Goal: Information Seeking & Learning: Learn about a topic

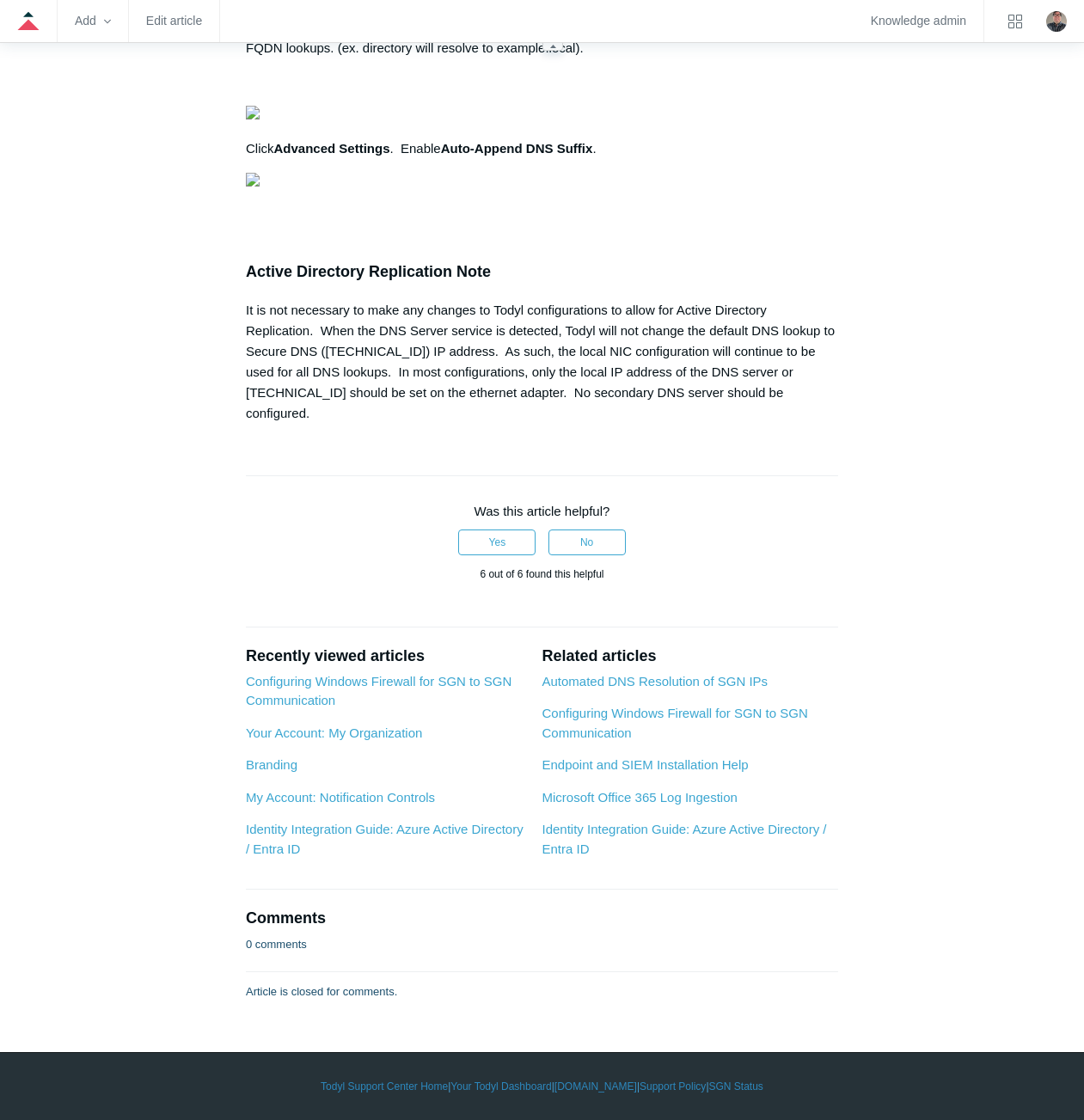
scroll to position [1634, 0]
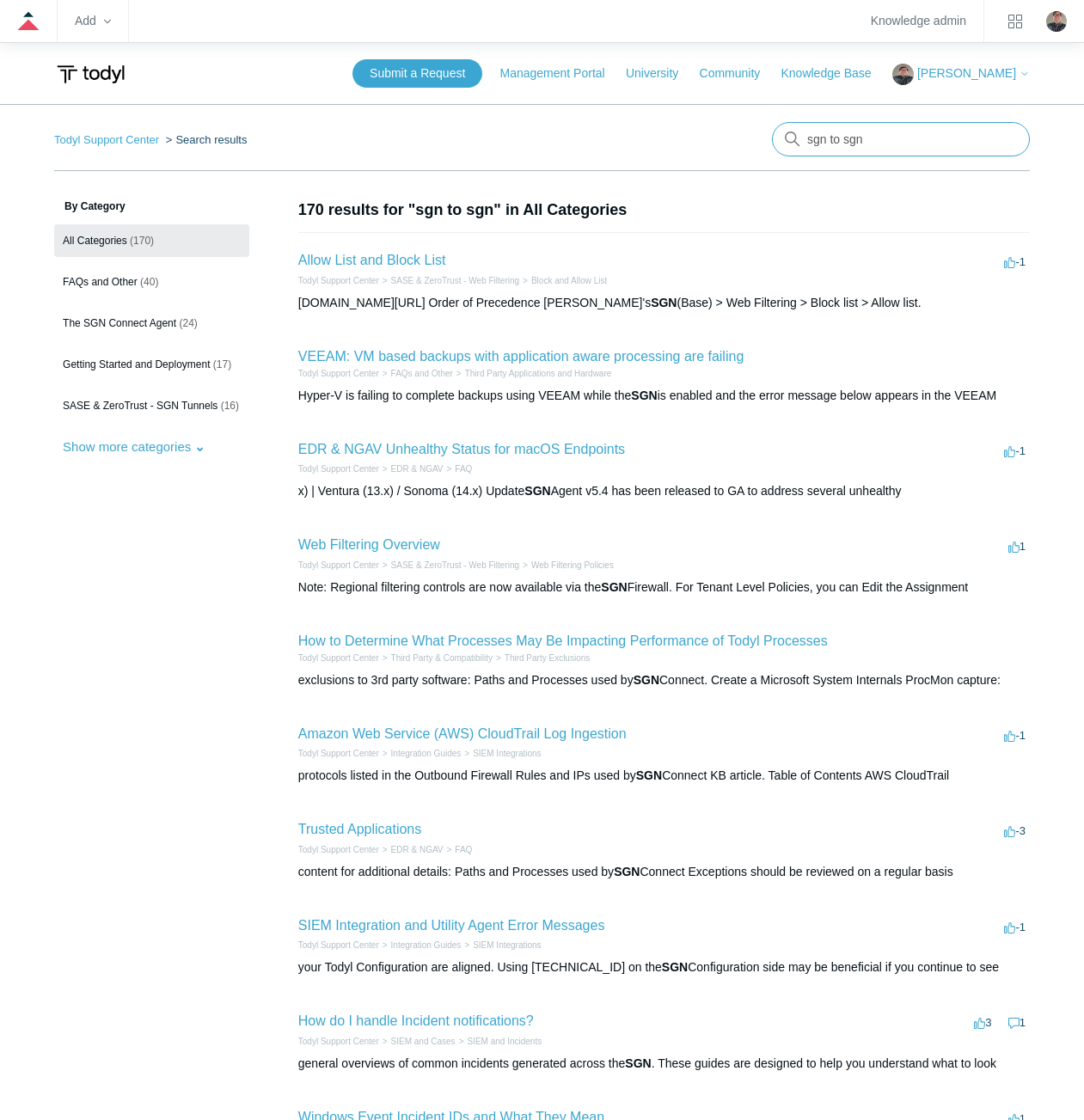
drag, startPoint x: 887, startPoint y: 133, endPoint x: 770, endPoint y: 135, distance: 117.0
click at [770, 135] on nav "Todyl Support Center Search results sgn to sgn" at bounding box center [542, 146] width 976 height 49
type input "firewall rule"
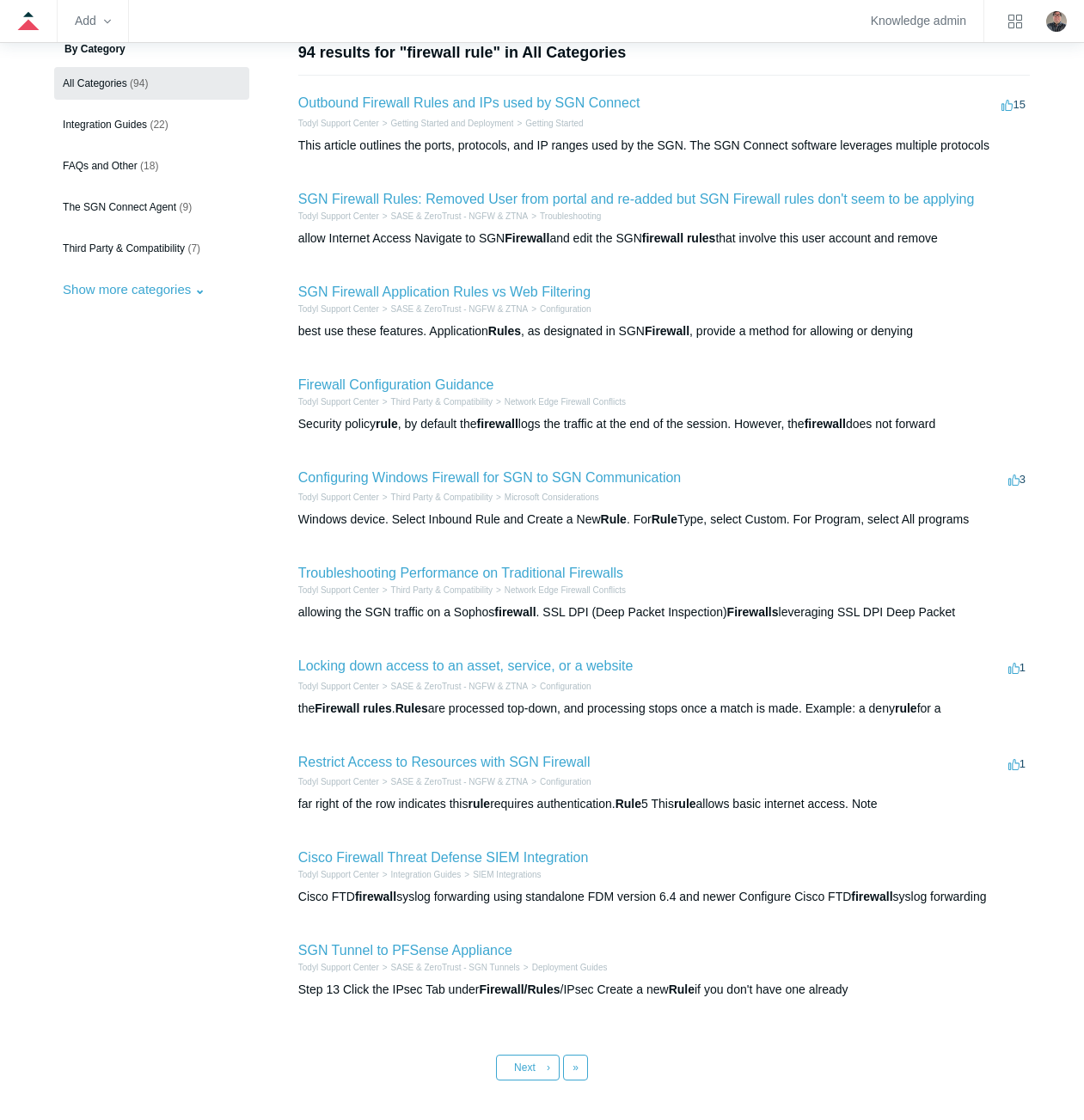
scroll to position [172, 0]
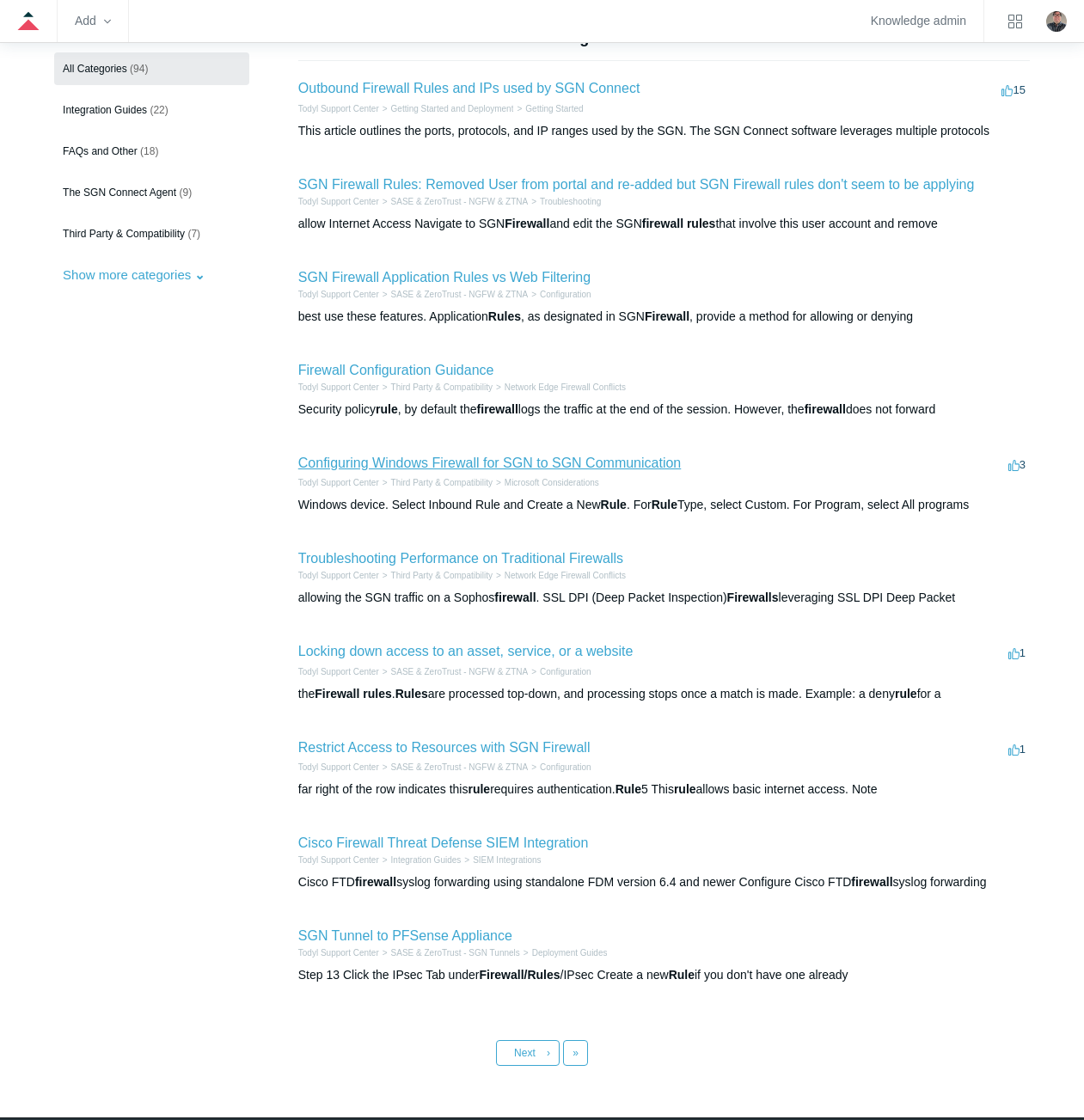
click at [443, 465] on link "Configuring Windows Firewall for SGN to SGN Communication" at bounding box center [489, 463] width 382 height 15
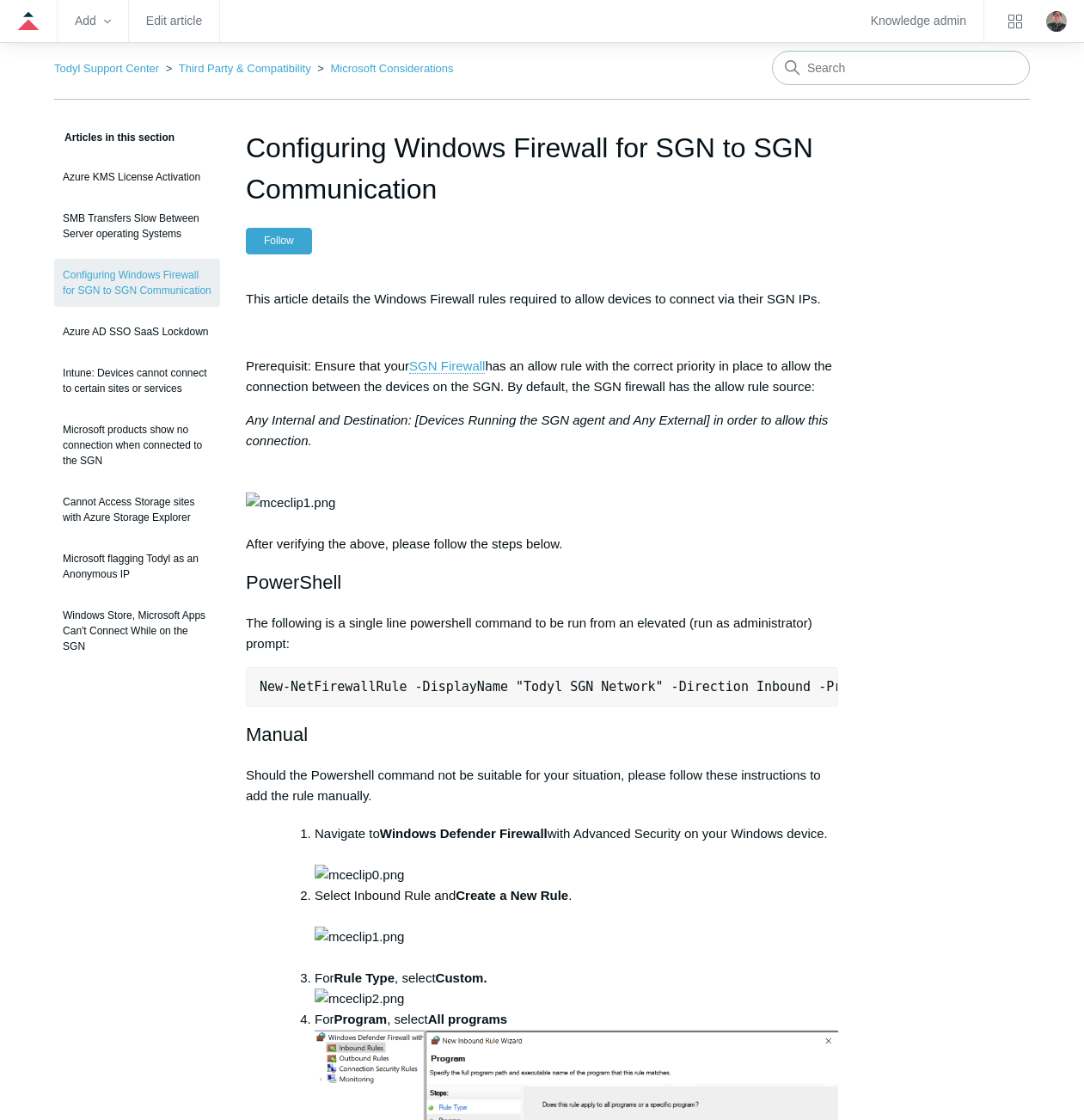
scroll to position [67, 0]
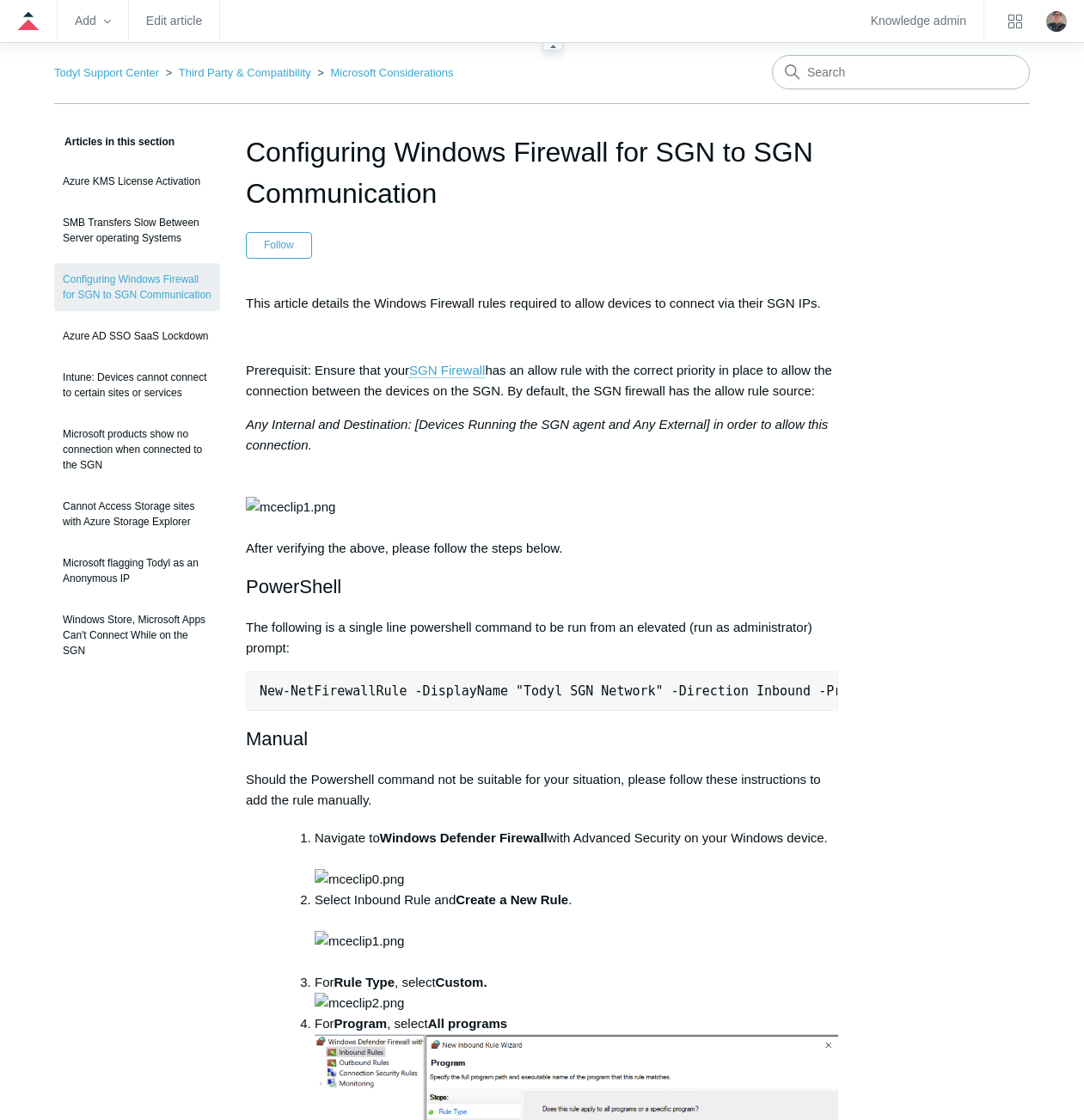
click at [711, 30] on zd-hc-navbar "Add Edit article Knowledge admin" at bounding box center [542, 22] width 1084 height 43
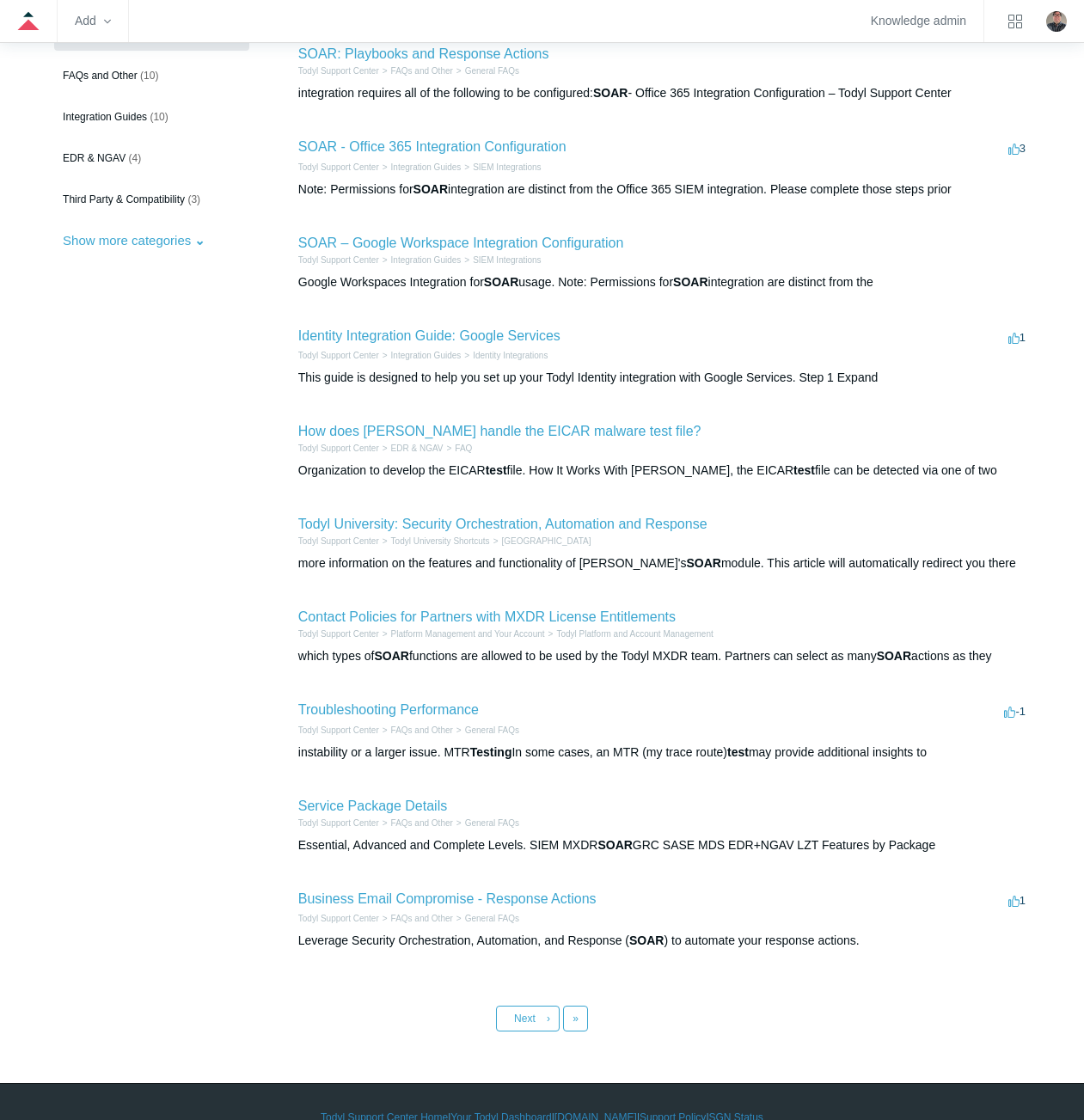
scroll to position [238, 0]
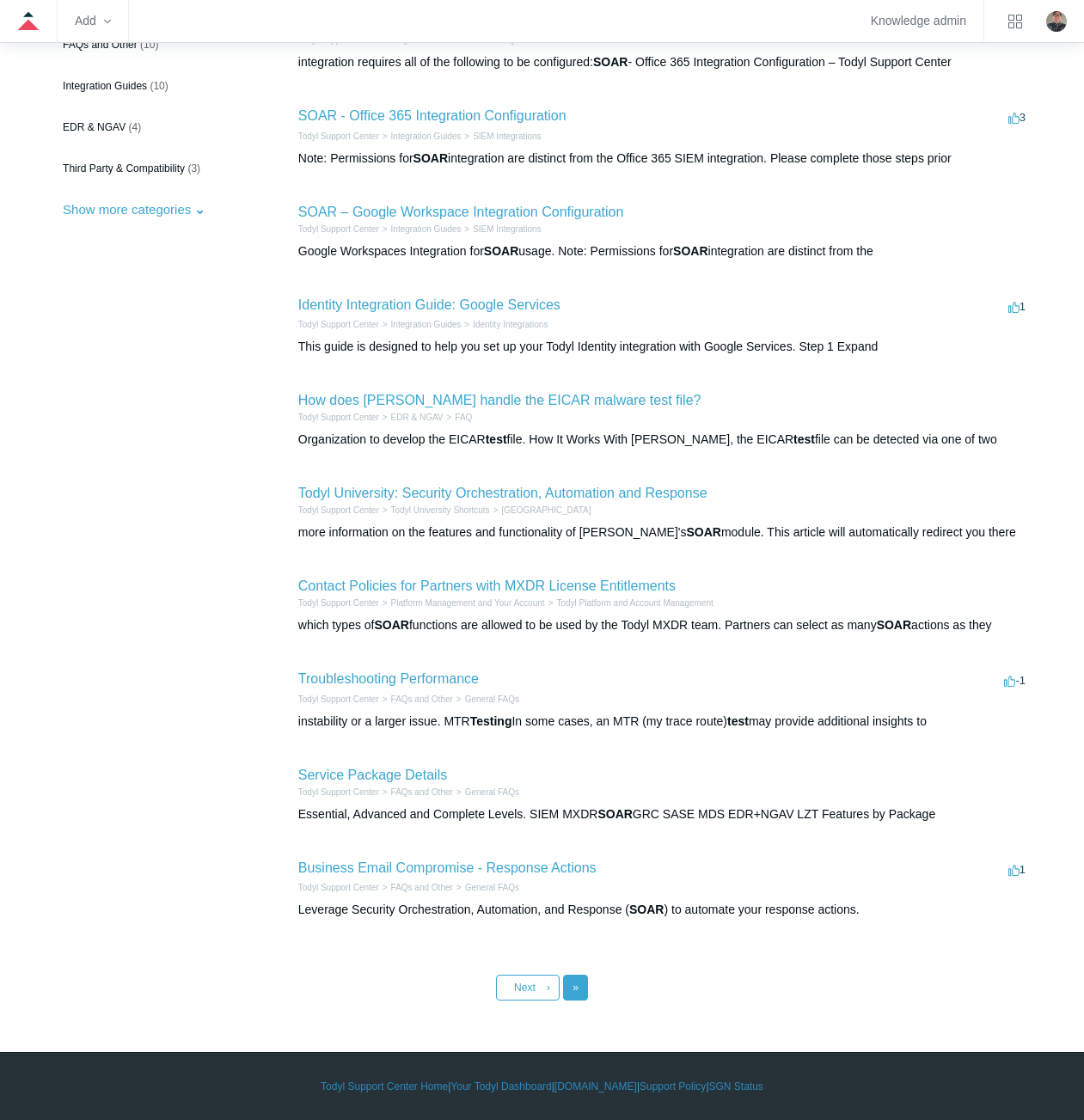
click at [583, 984] on link "Last »" at bounding box center [575, 987] width 25 height 26
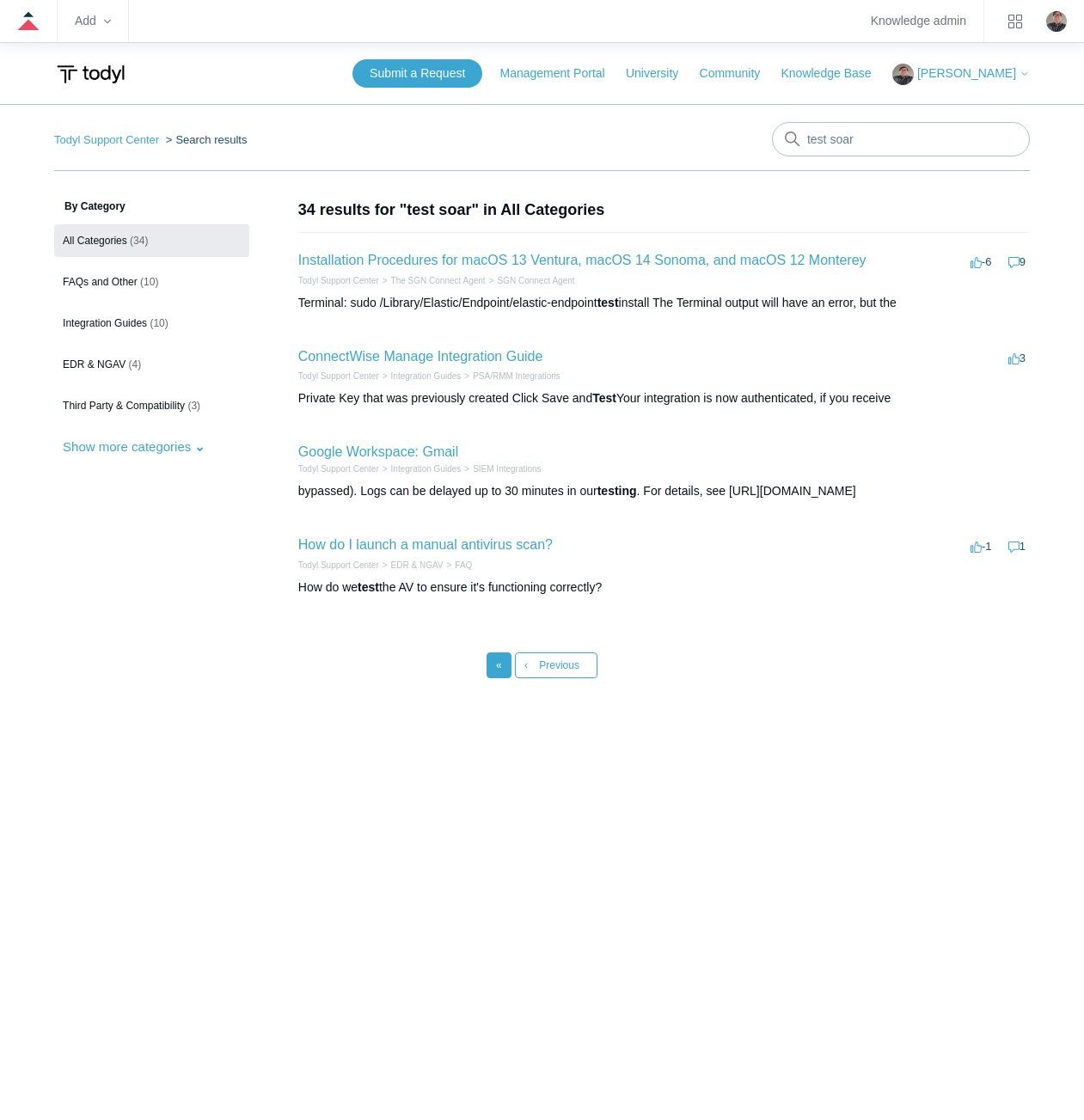
click at [506, 666] on link "« First" at bounding box center [498, 665] width 25 height 26
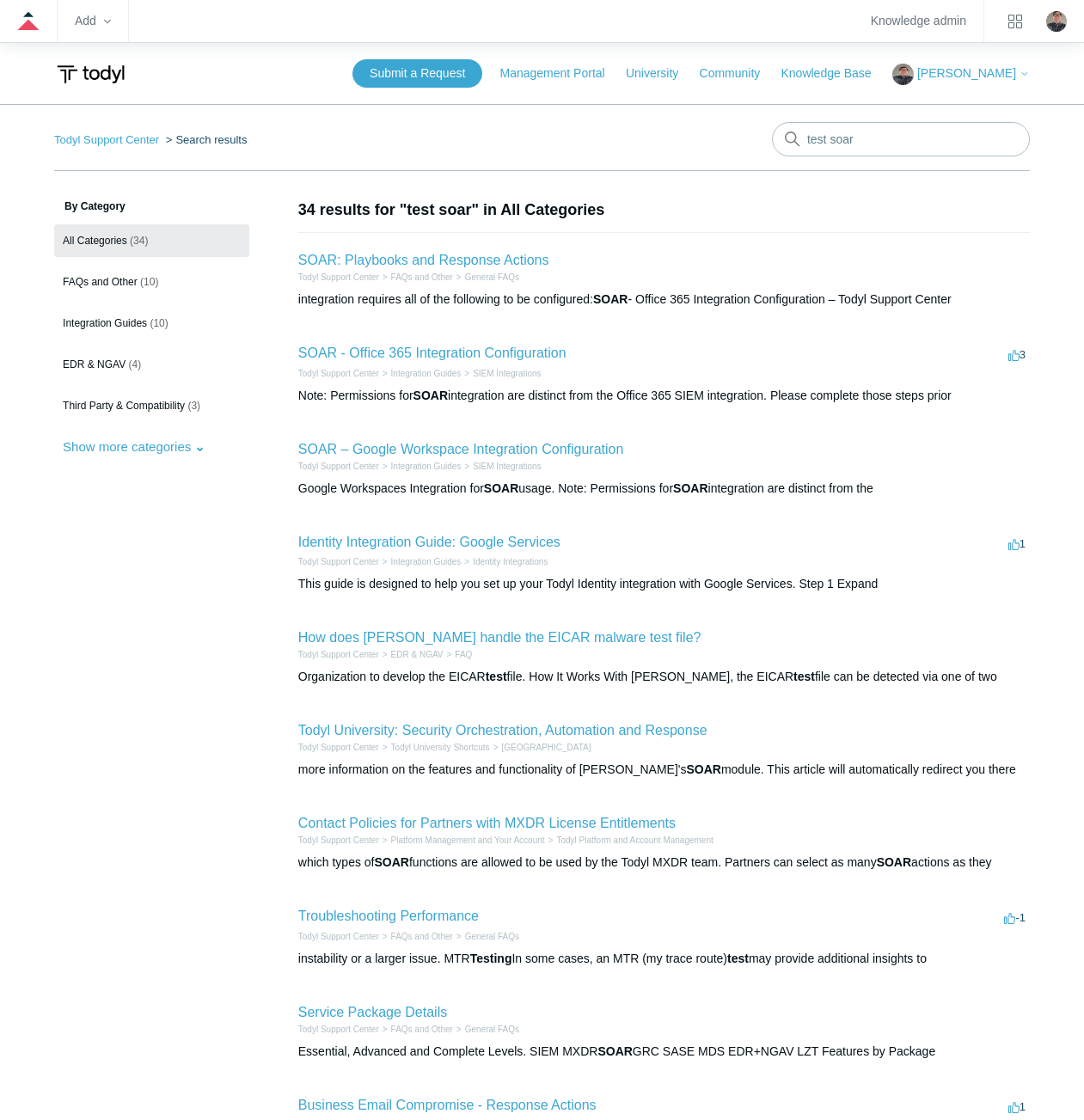
click at [485, 249] on li "SOAR: Playbooks and Response Actions Todyl Support Center FAQs and Other Genera…" at bounding box center [664, 278] width 732 height 93
click at [481, 258] on link "SOAR: Playbooks and Response Actions" at bounding box center [425, 259] width 252 height 15
